Goal: Transaction & Acquisition: Purchase product/service

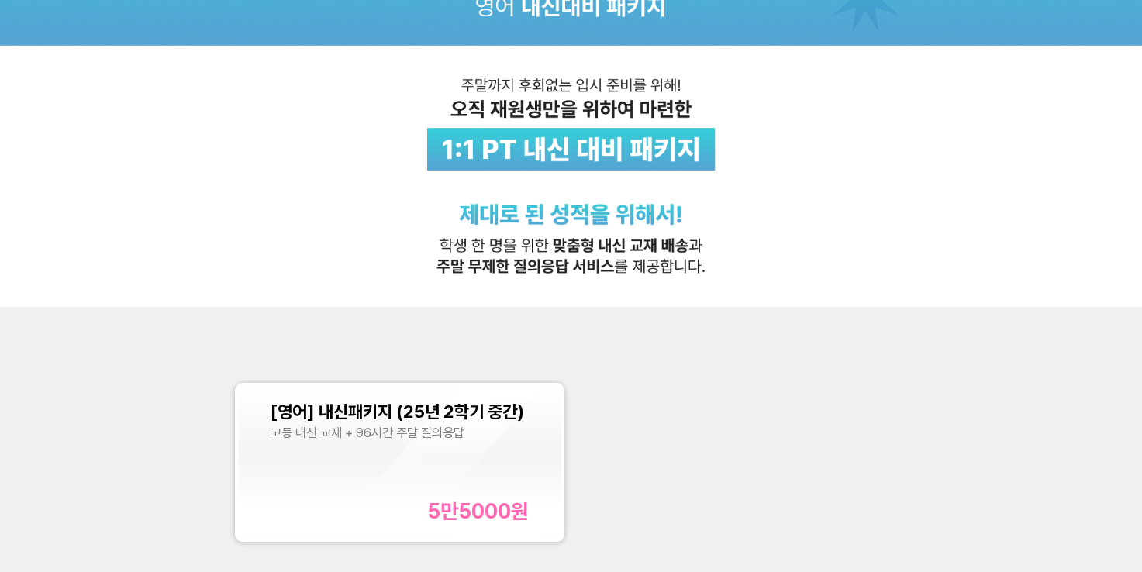
scroll to position [155, 0]
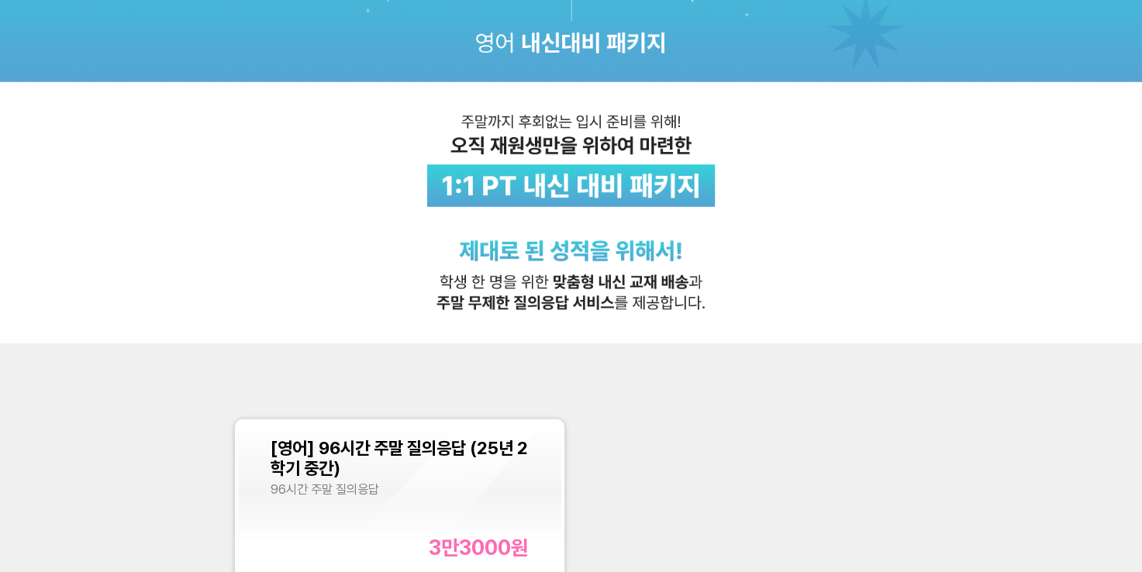
scroll to position [233, 0]
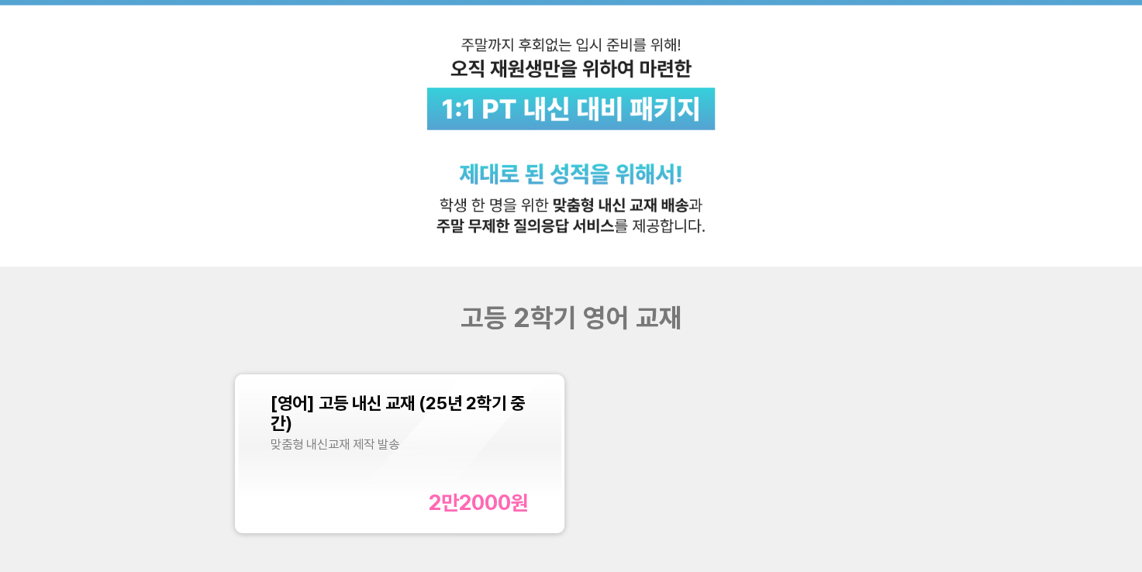
scroll to position [155, 0]
